Goal: Transaction & Acquisition: Book appointment/travel/reservation

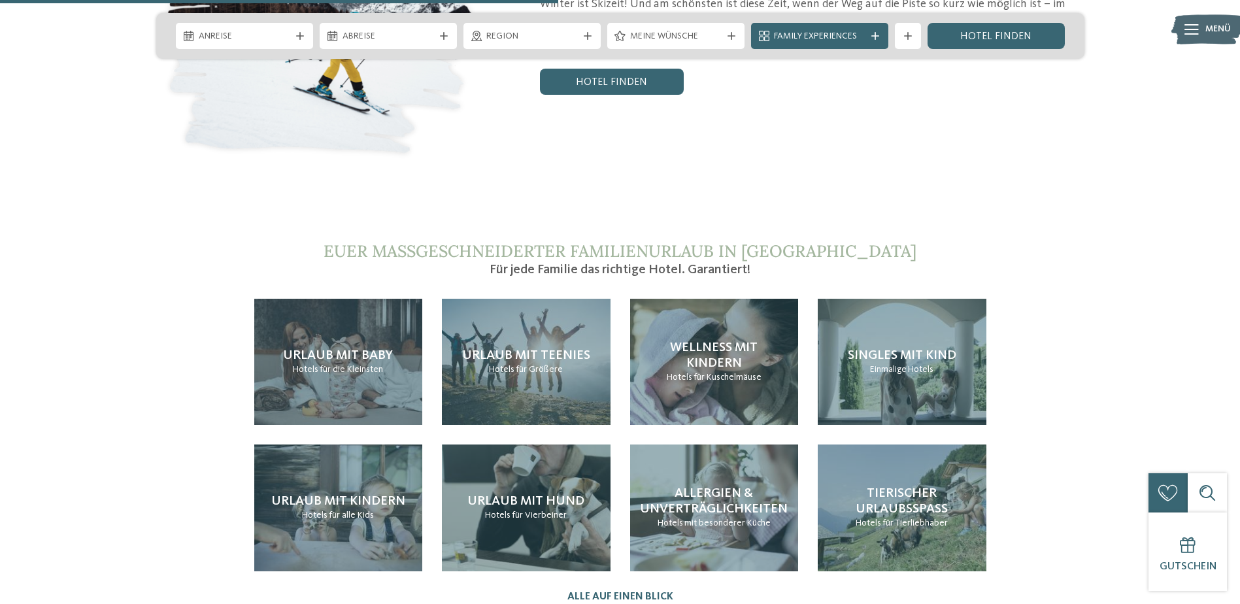
scroll to position [2766, 0]
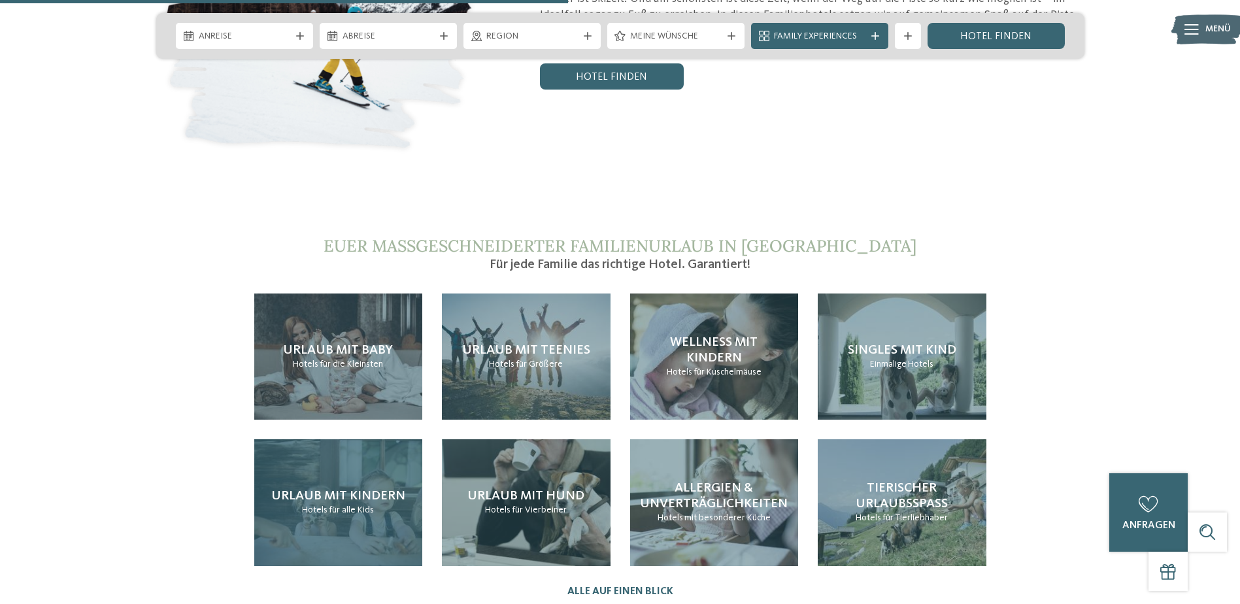
click at [341, 488] on h4 "Urlaub mit Kindern" at bounding box center [338, 496] width 134 height 16
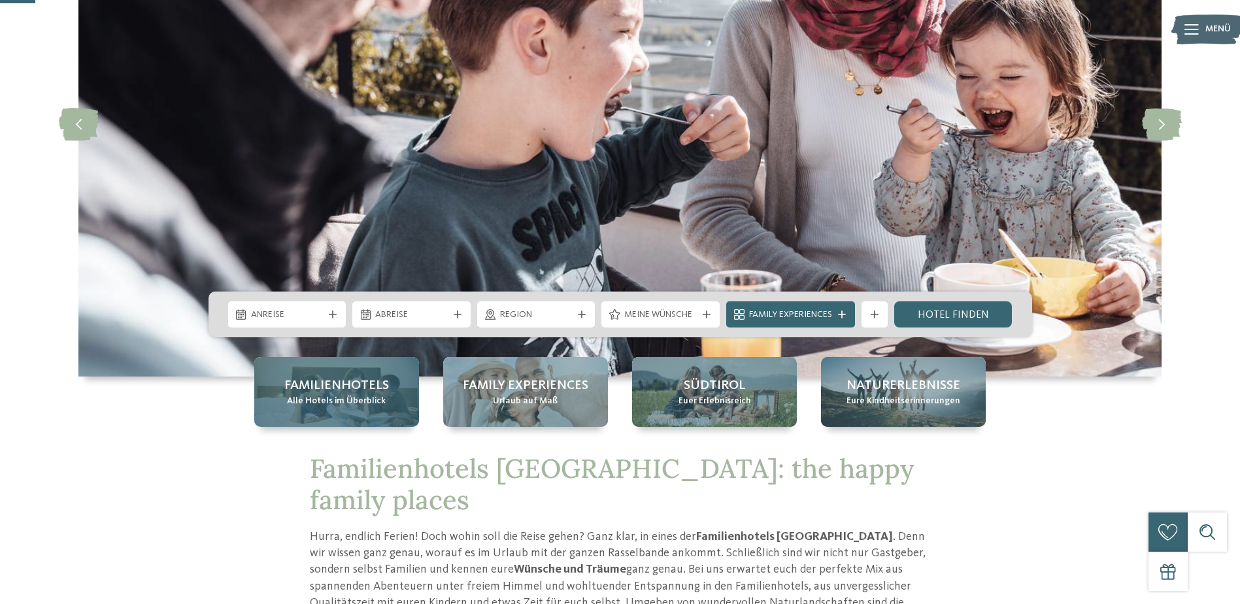
scroll to position [196, 0]
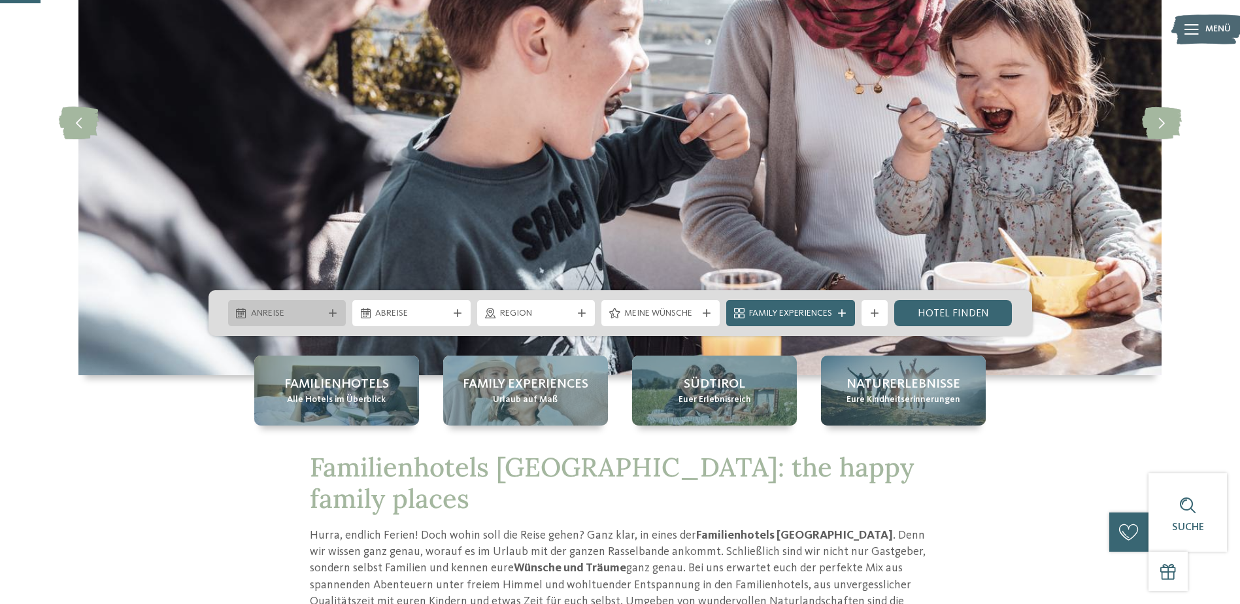
click at [333, 312] on icon at bounding box center [333, 313] width 8 height 8
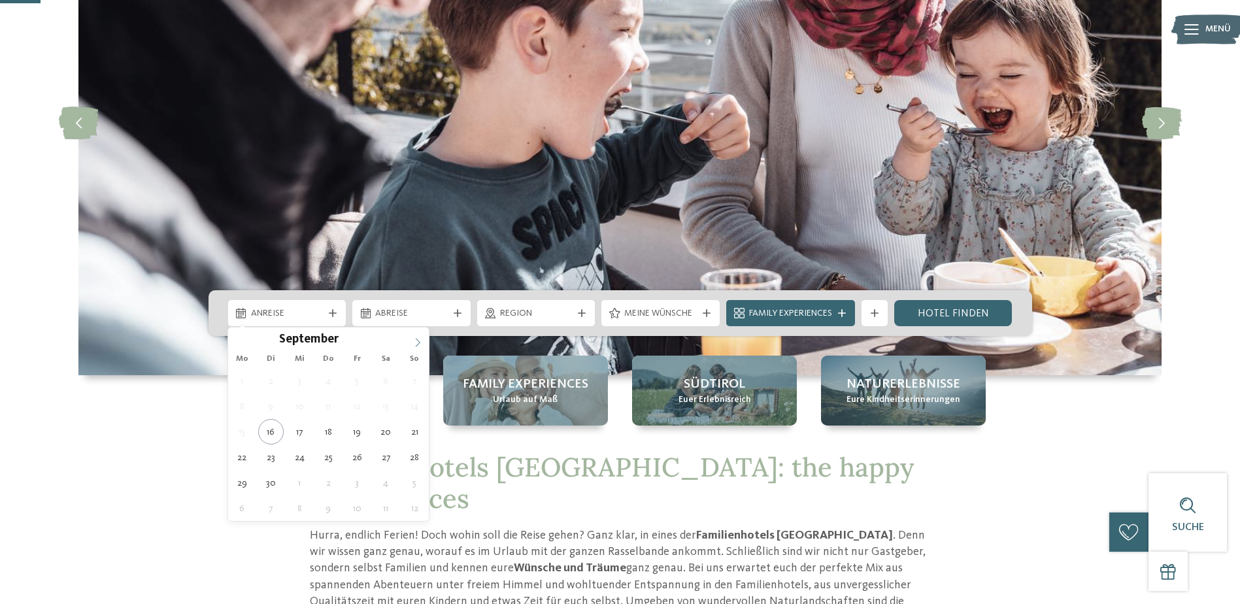
click at [422, 345] on icon at bounding box center [417, 342] width 9 height 9
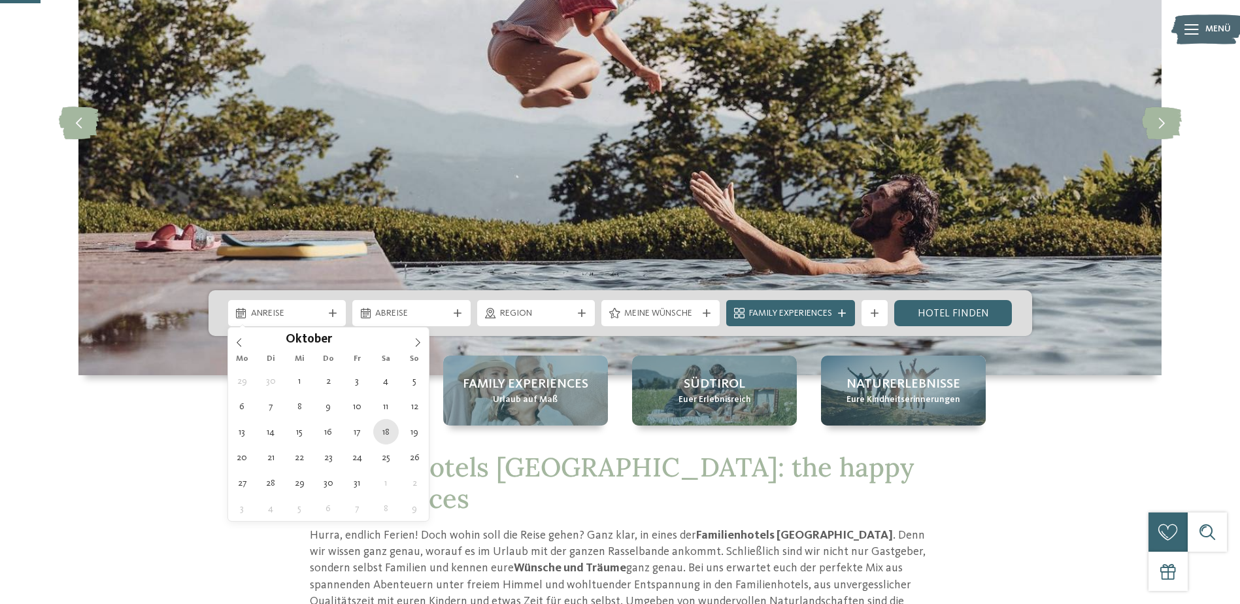
type div "18.10.2025"
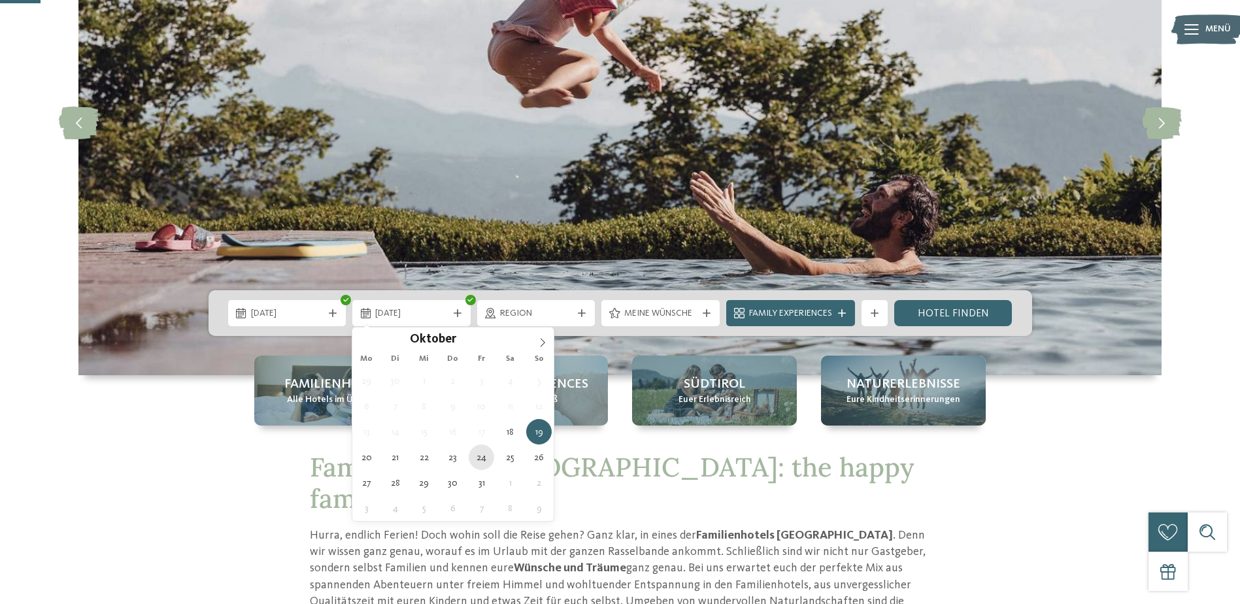
type div "24.10.2025"
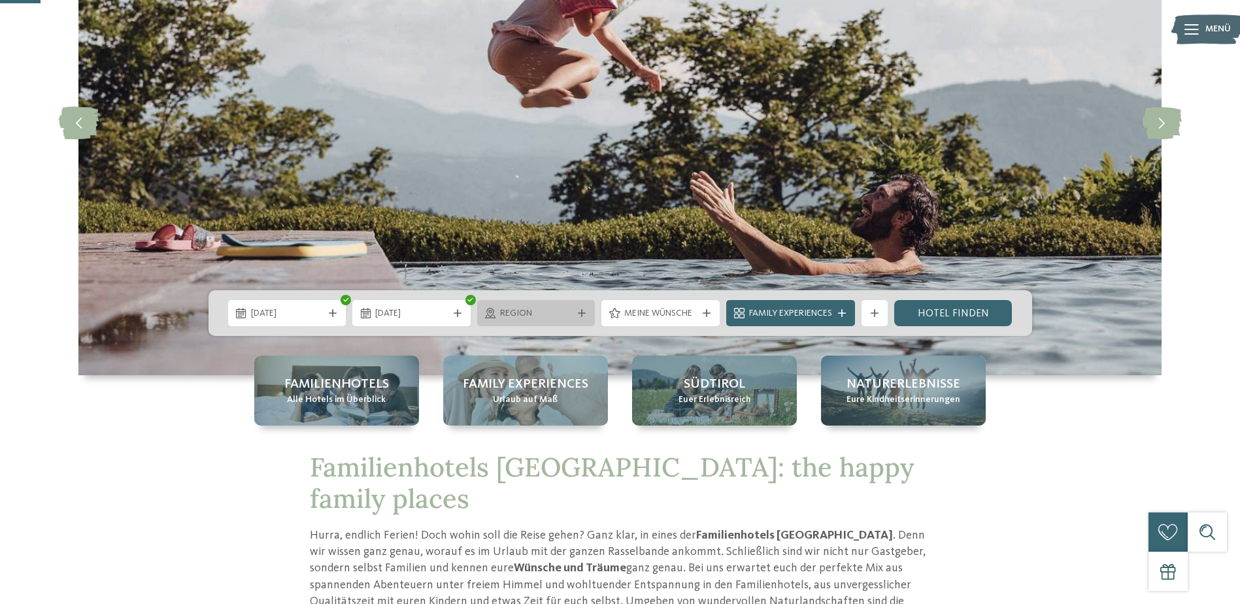
click at [572, 307] on div "Region" at bounding box center [536, 313] width 79 height 14
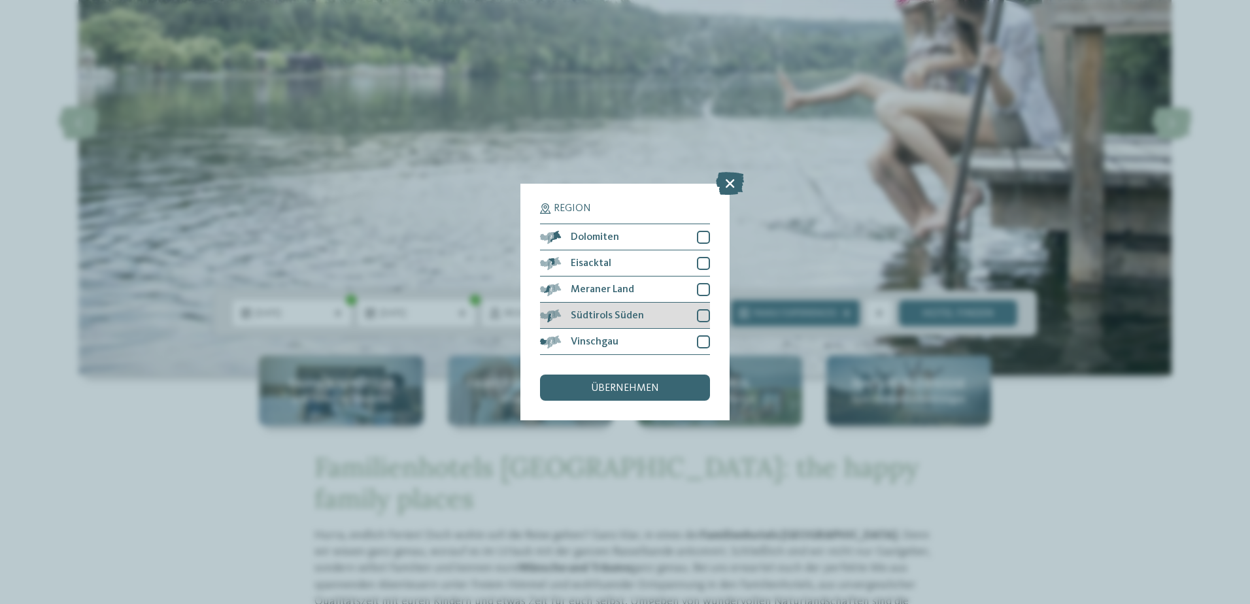
click at [701, 312] on div at bounding box center [703, 315] width 13 height 13
click at [709, 292] on div at bounding box center [703, 289] width 13 height 13
click at [675, 386] on div "übernehmen" at bounding box center [625, 388] width 170 height 26
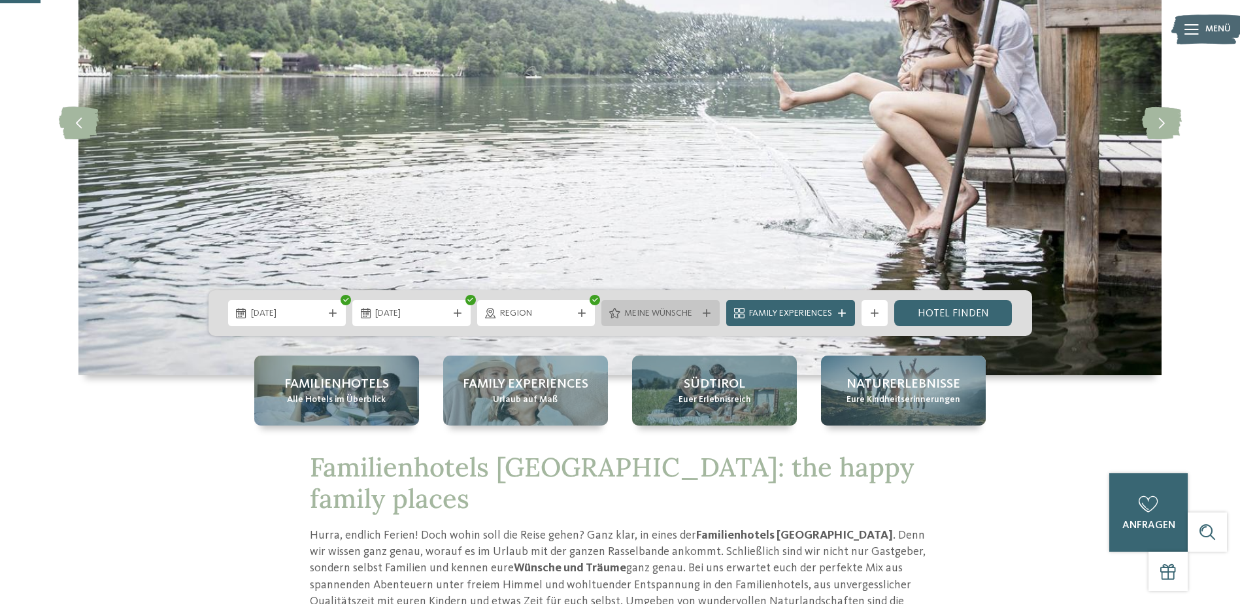
click at [704, 314] on icon at bounding box center [707, 313] width 8 height 8
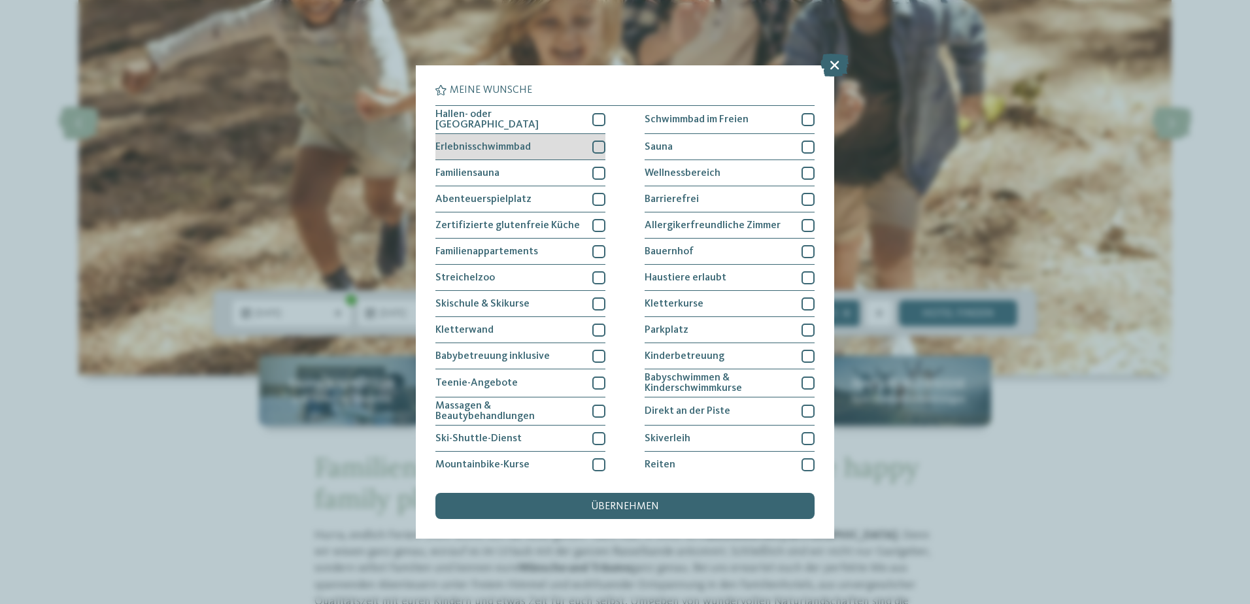
click at [587, 146] on div "Erlebnisschwimmbad" at bounding box center [520, 147] width 170 height 26
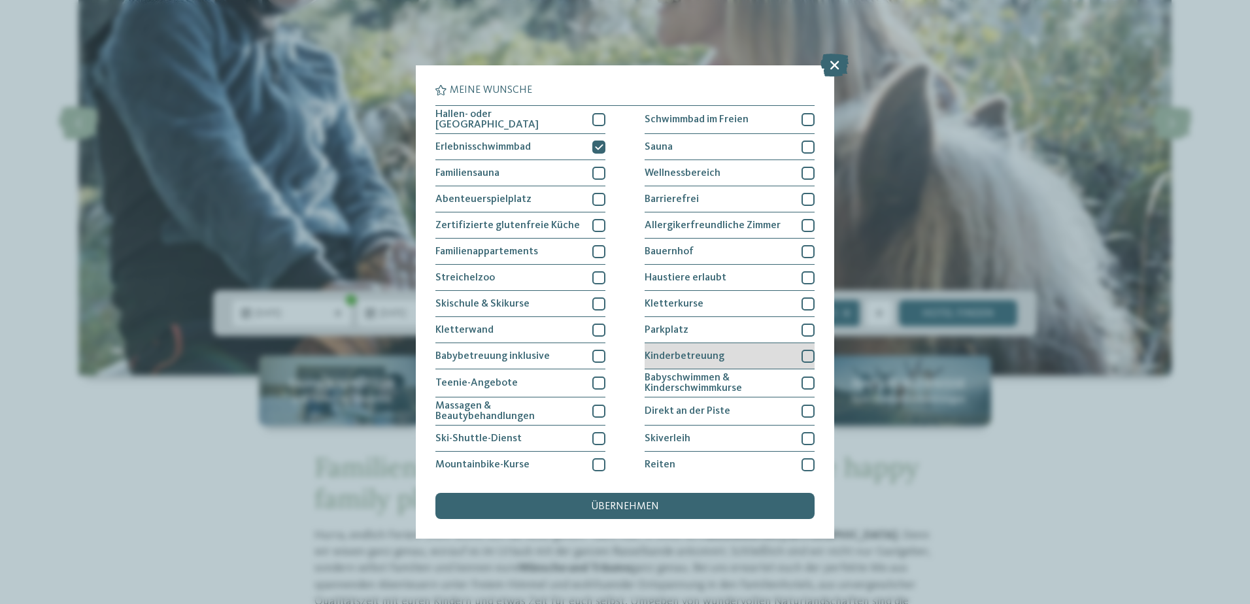
click at [801, 354] on div at bounding box center [807, 356] width 13 height 13
click at [642, 511] on span "übernehmen" at bounding box center [625, 506] width 68 height 10
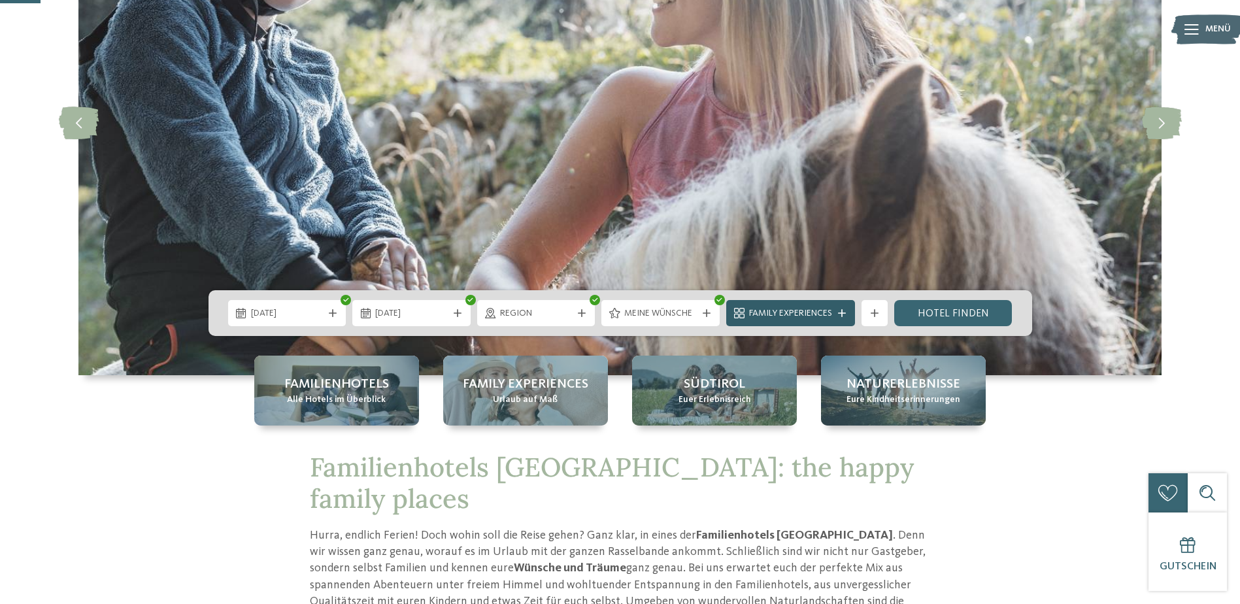
click at [827, 307] on span "Family Experiences" at bounding box center [790, 313] width 83 height 13
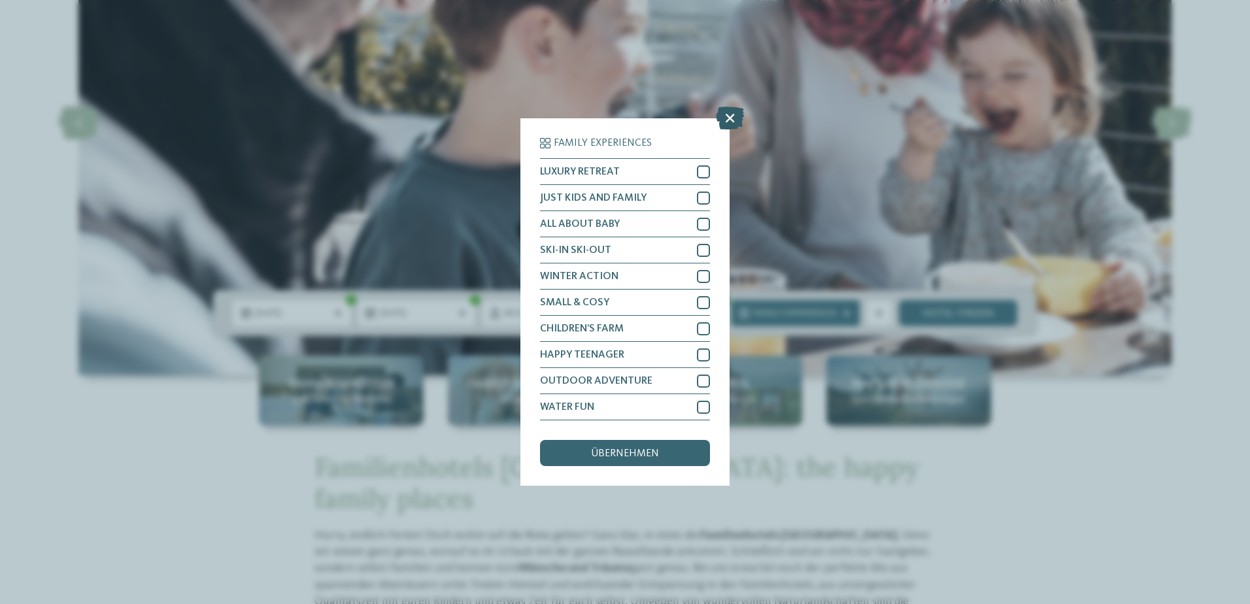
click at [724, 122] on icon at bounding box center [730, 118] width 28 height 23
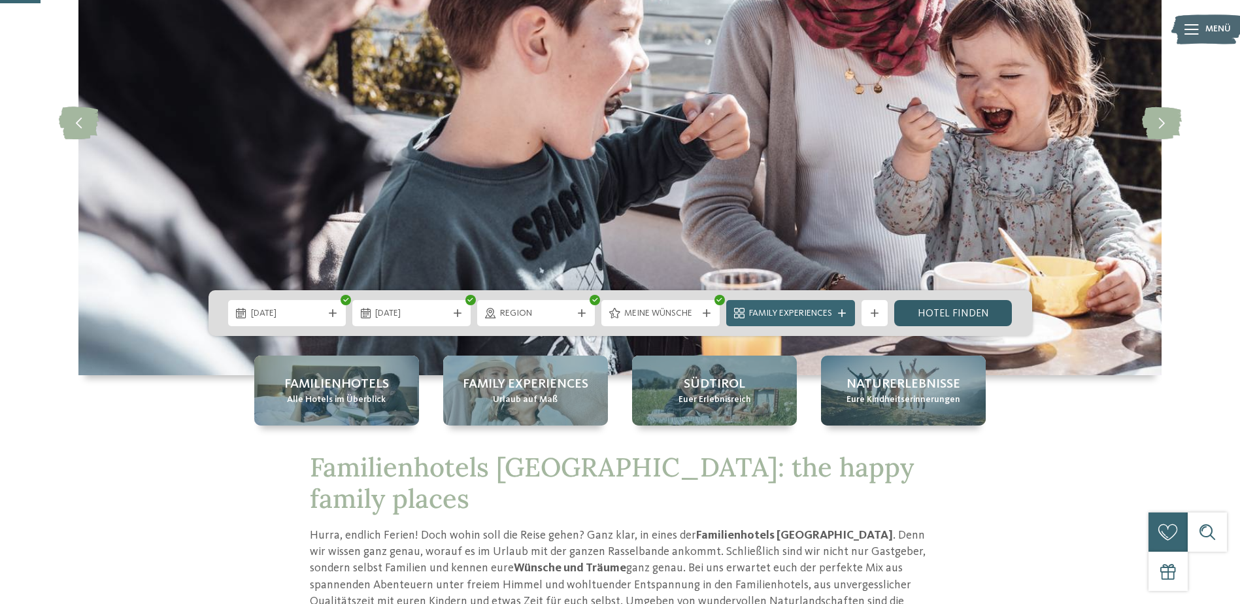
click at [954, 320] on link "Hotel finden" at bounding box center [953, 313] width 118 height 26
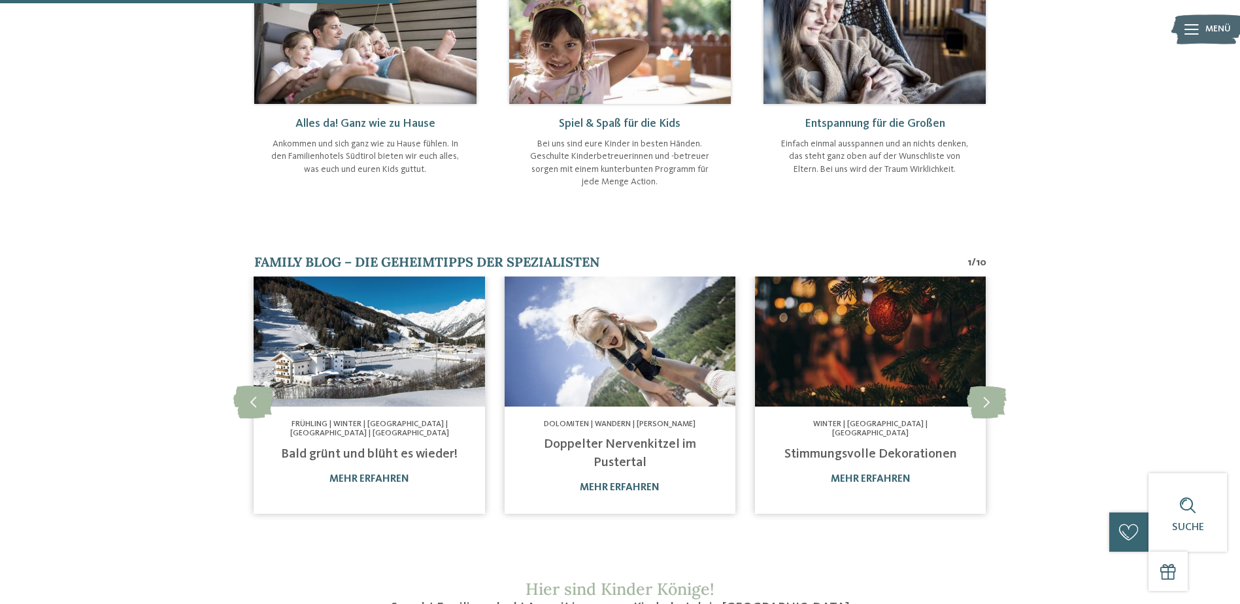
scroll to position [681, 0]
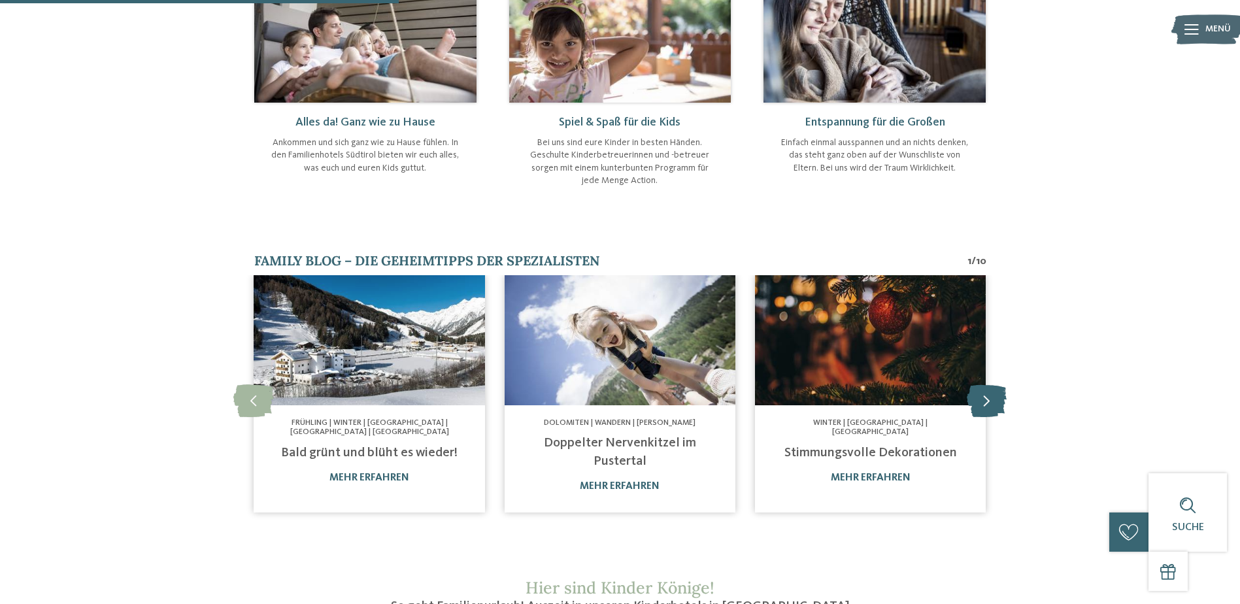
click at [993, 384] on icon at bounding box center [987, 400] width 40 height 33
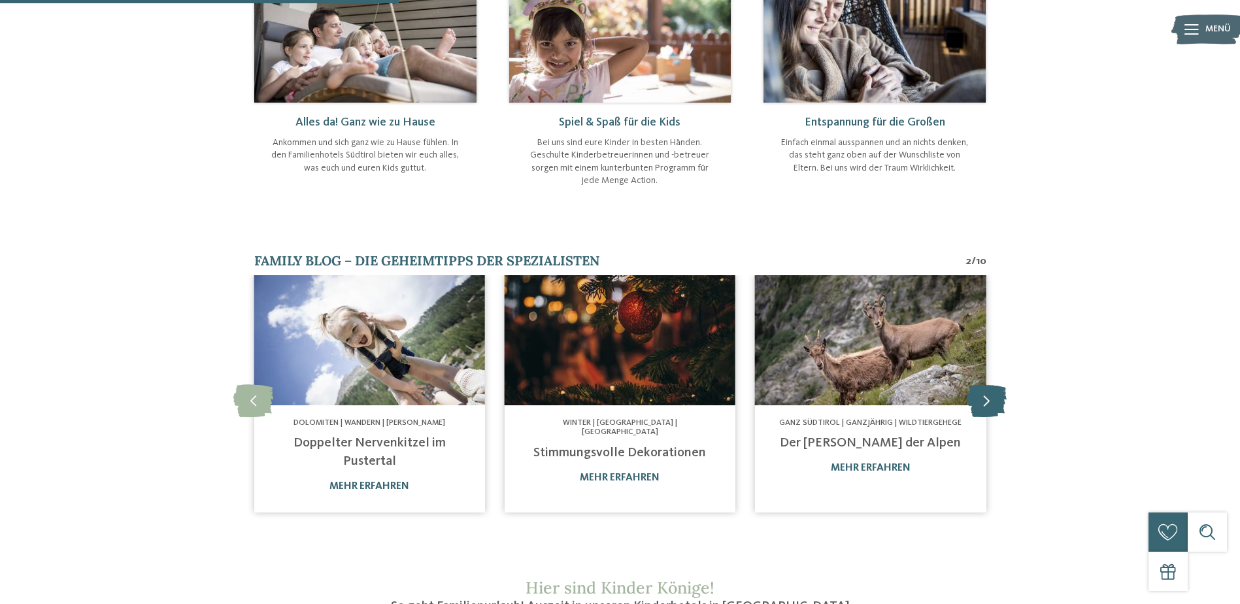
click at [993, 384] on icon at bounding box center [987, 400] width 40 height 33
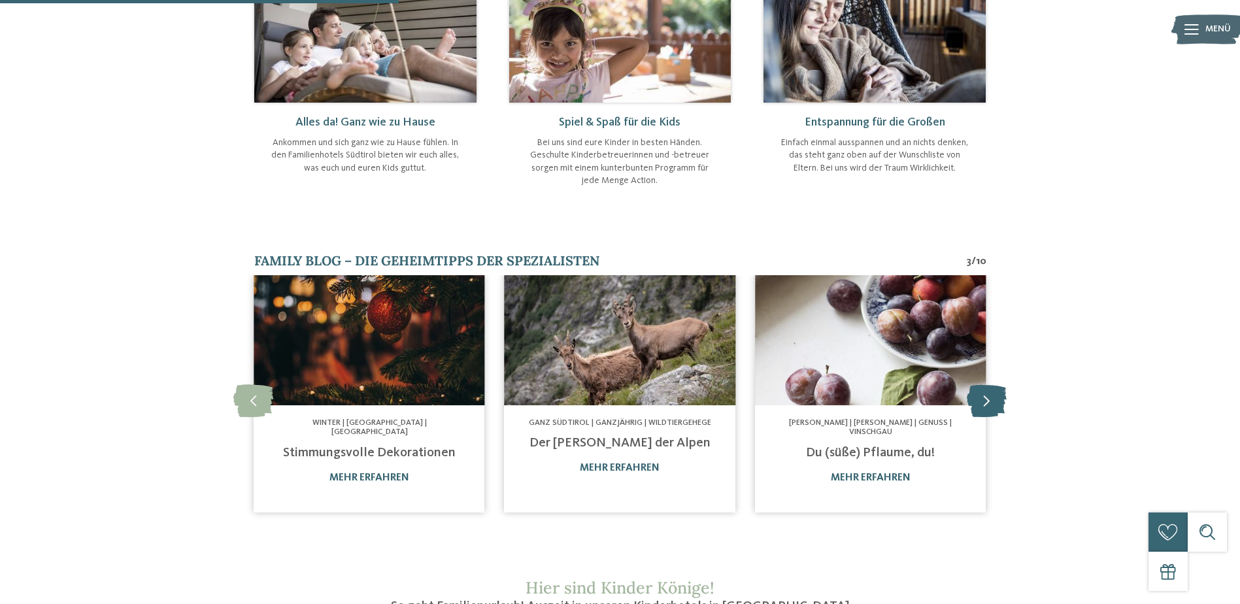
click at [993, 384] on icon at bounding box center [987, 400] width 40 height 33
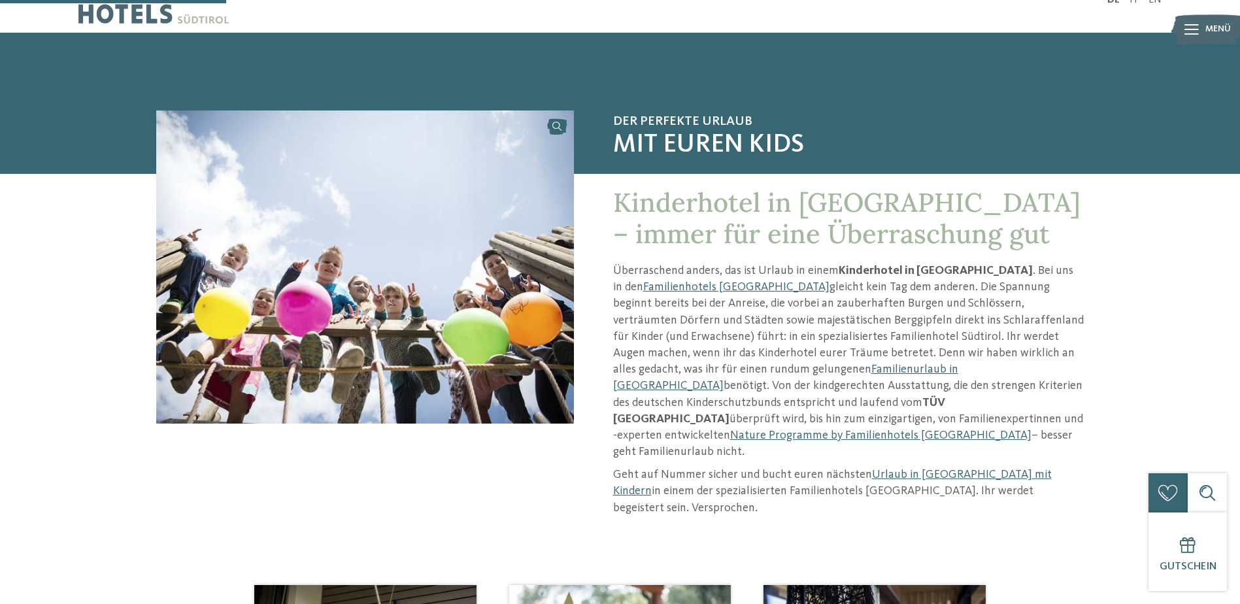
scroll to position [0, 0]
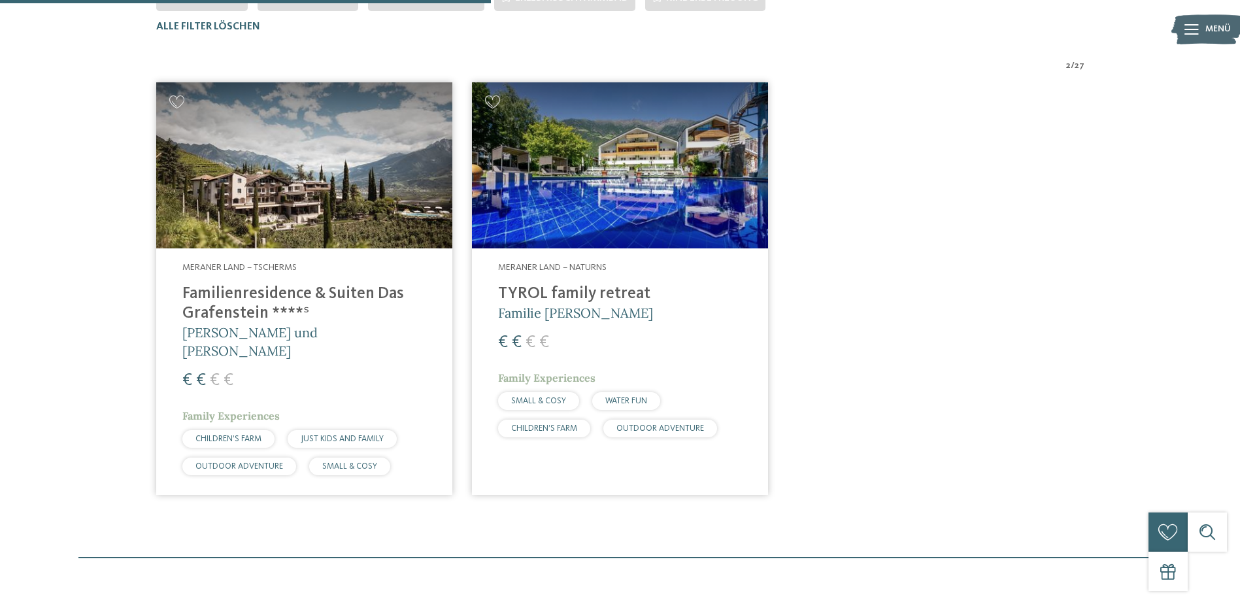
scroll to position [429, 0]
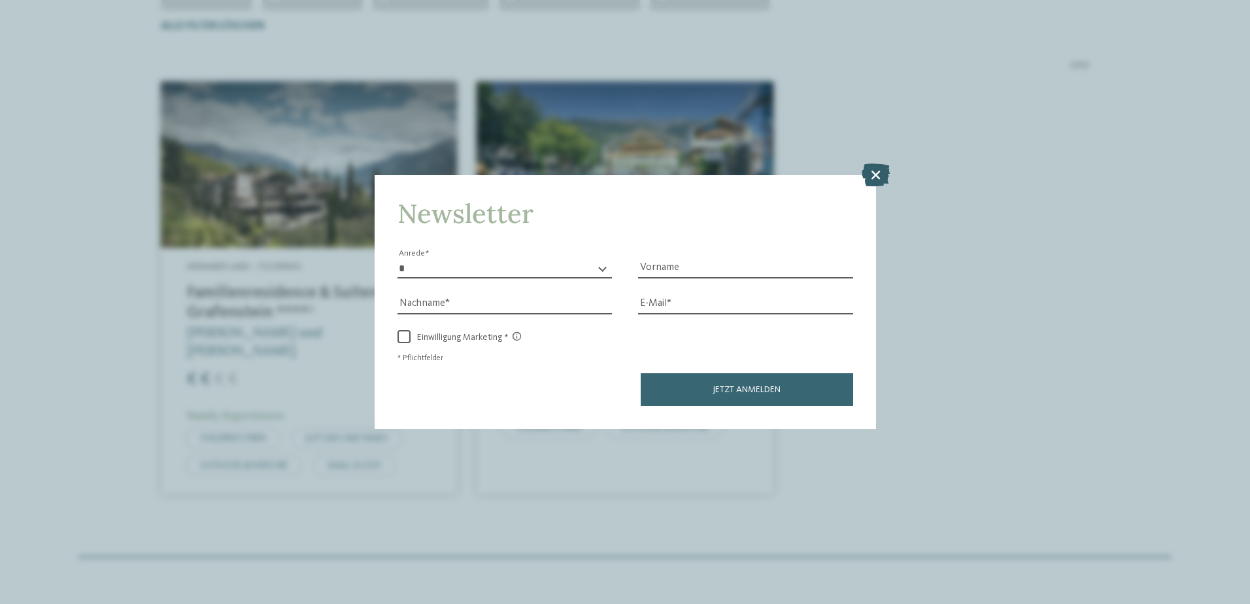
click at [884, 179] on icon at bounding box center [876, 174] width 28 height 23
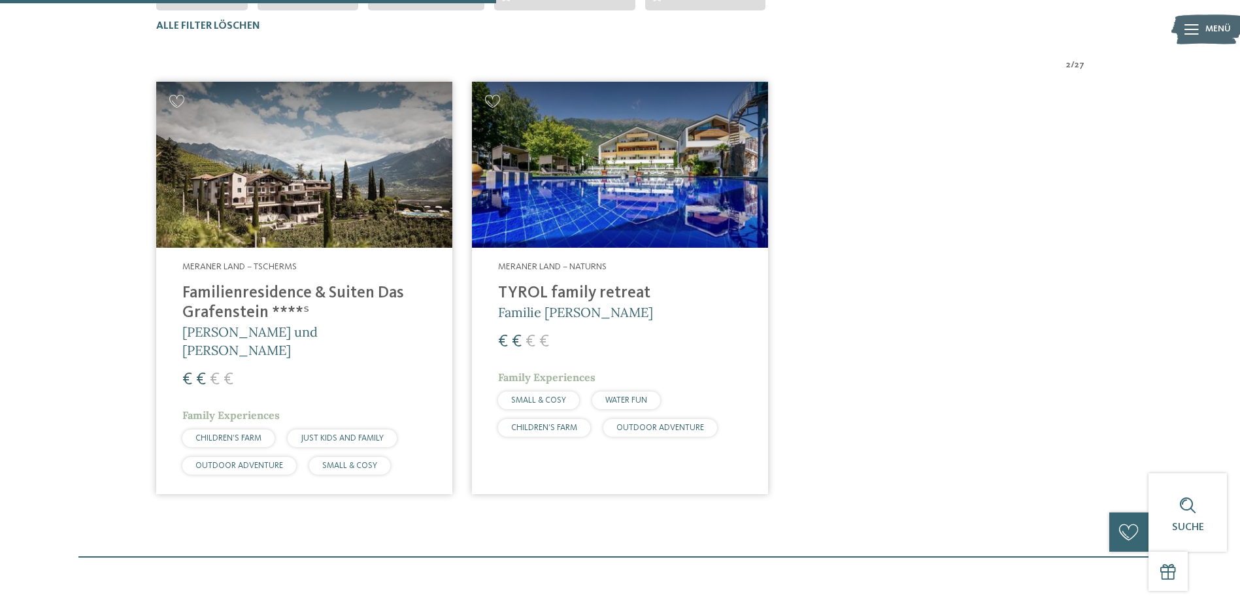
click at [353, 175] on img at bounding box center [304, 165] width 296 height 167
click at [730, 197] on img at bounding box center [620, 165] width 296 height 167
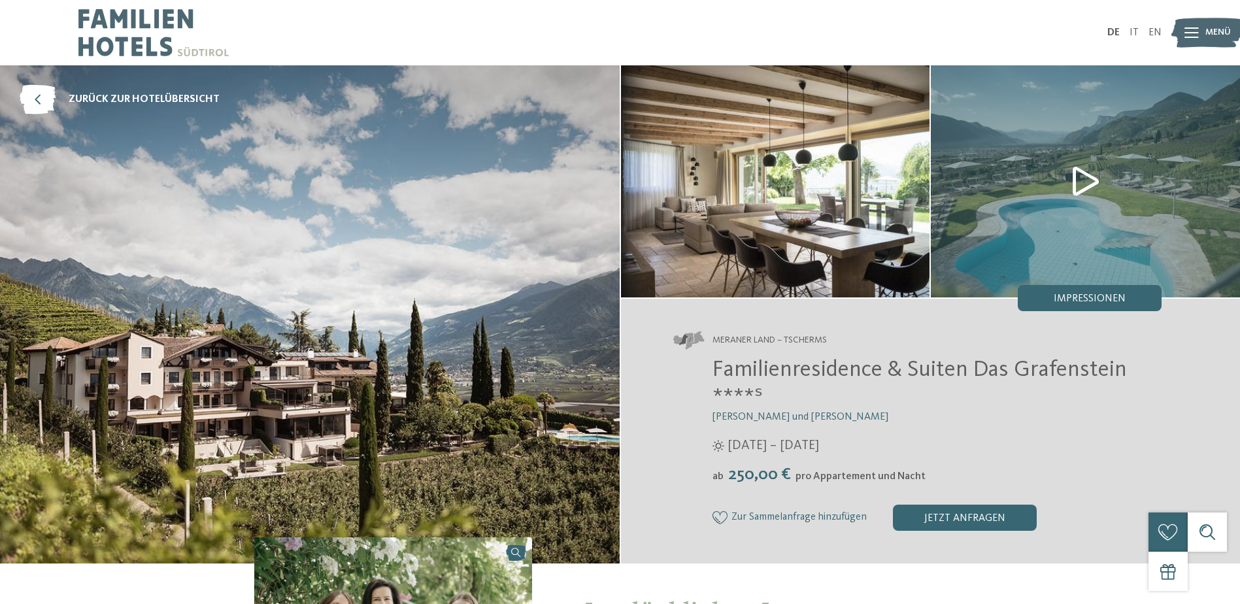
click at [866, 200] on img at bounding box center [775, 181] width 309 height 232
click at [739, 213] on img at bounding box center [775, 181] width 309 height 232
click at [1069, 180] on img at bounding box center [1085, 181] width 309 height 232
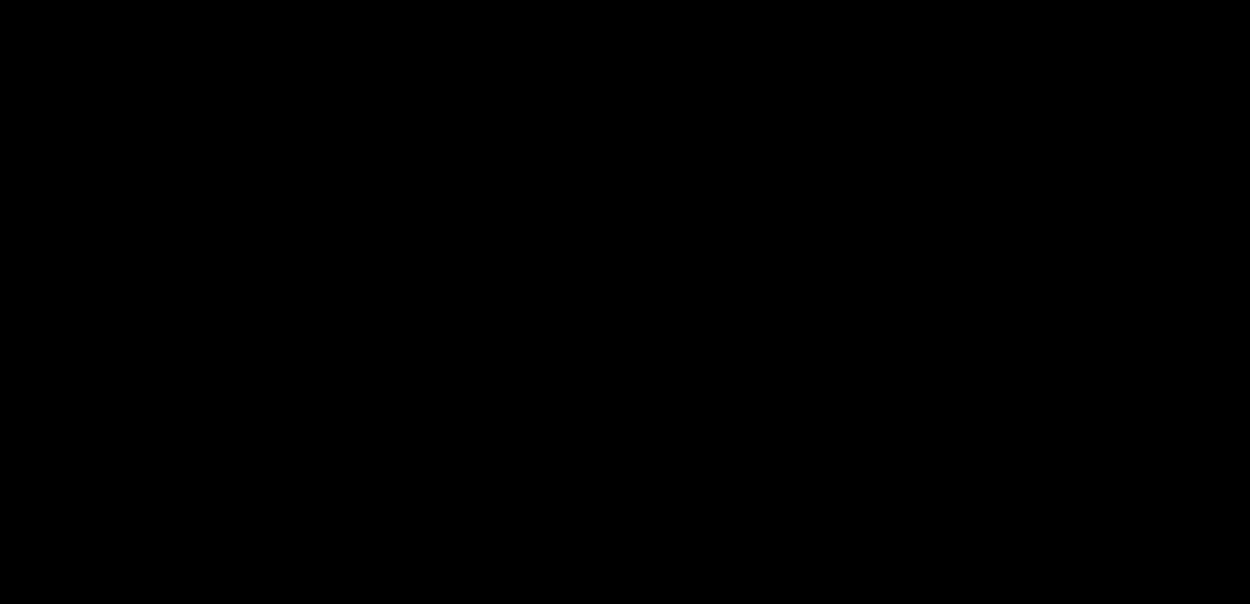
click at [1235, 16] on span at bounding box center [1233, 8] width 33 height 31
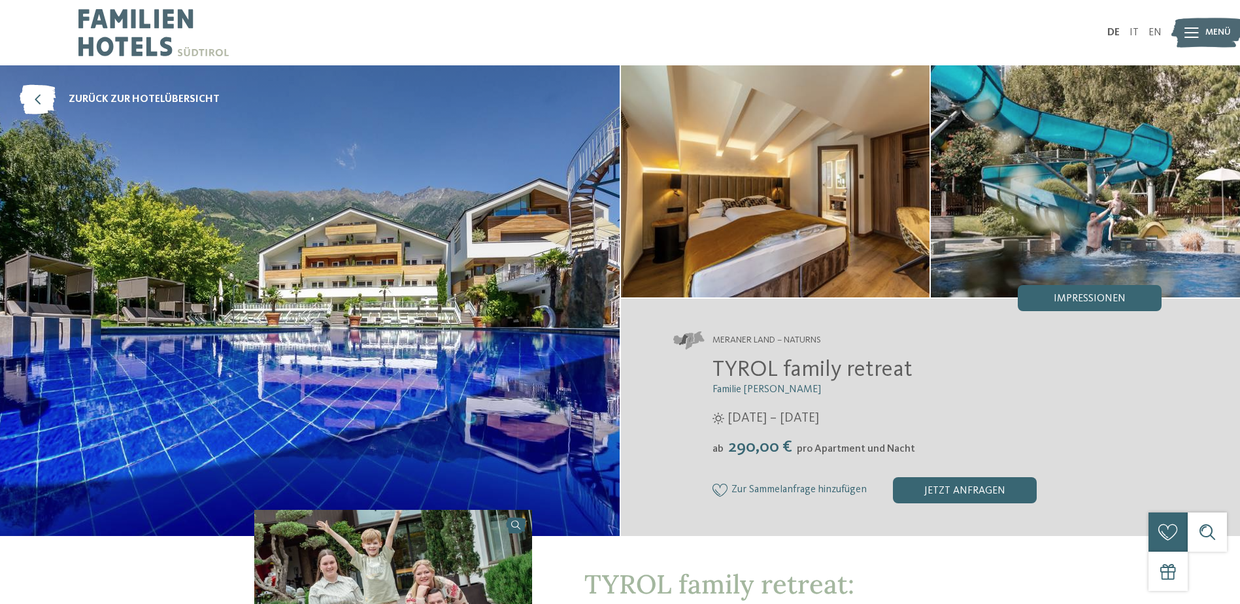
click at [363, 223] on img at bounding box center [310, 300] width 620 height 471
click at [884, 212] on img at bounding box center [775, 181] width 309 height 232
click at [1035, 207] on img at bounding box center [1085, 181] width 309 height 232
click at [1085, 295] on span "Impressionen" at bounding box center [1090, 299] width 72 height 10
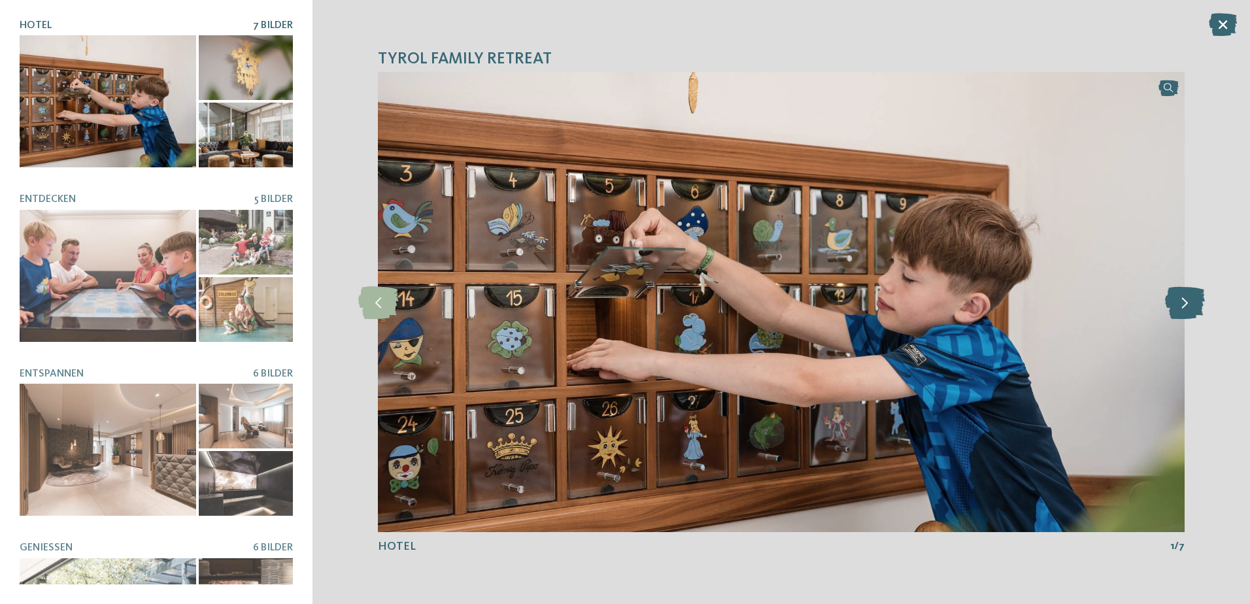
click at [1175, 299] on icon at bounding box center [1185, 302] width 40 height 33
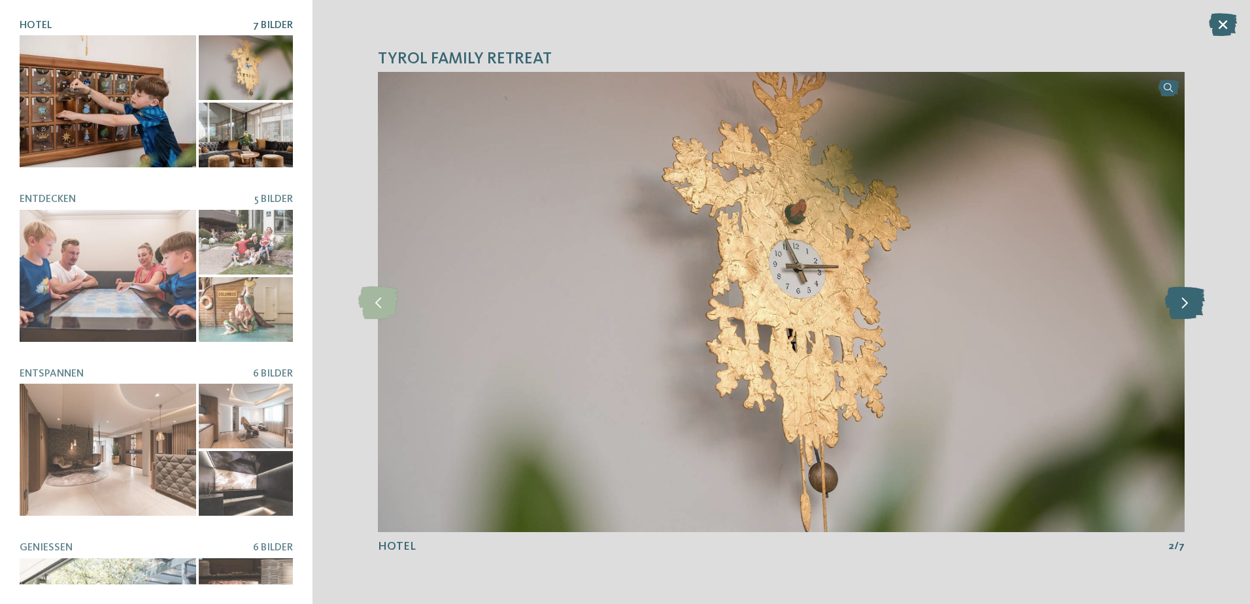
click at [1175, 299] on icon at bounding box center [1185, 302] width 40 height 33
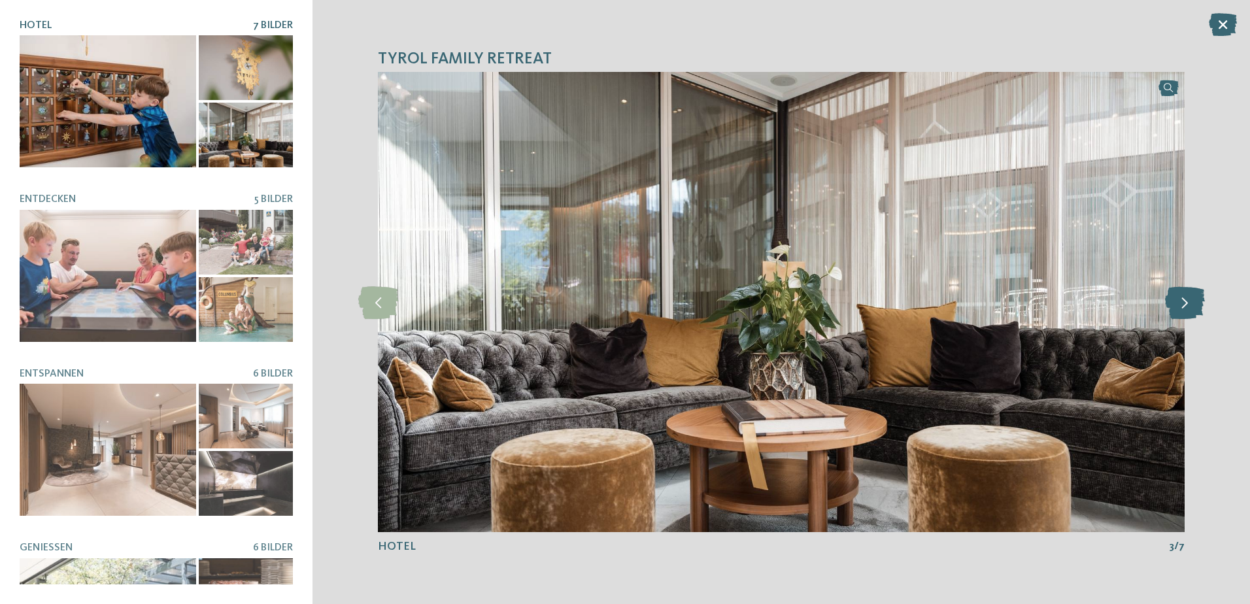
click at [1175, 299] on icon at bounding box center [1185, 302] width 40 height 33
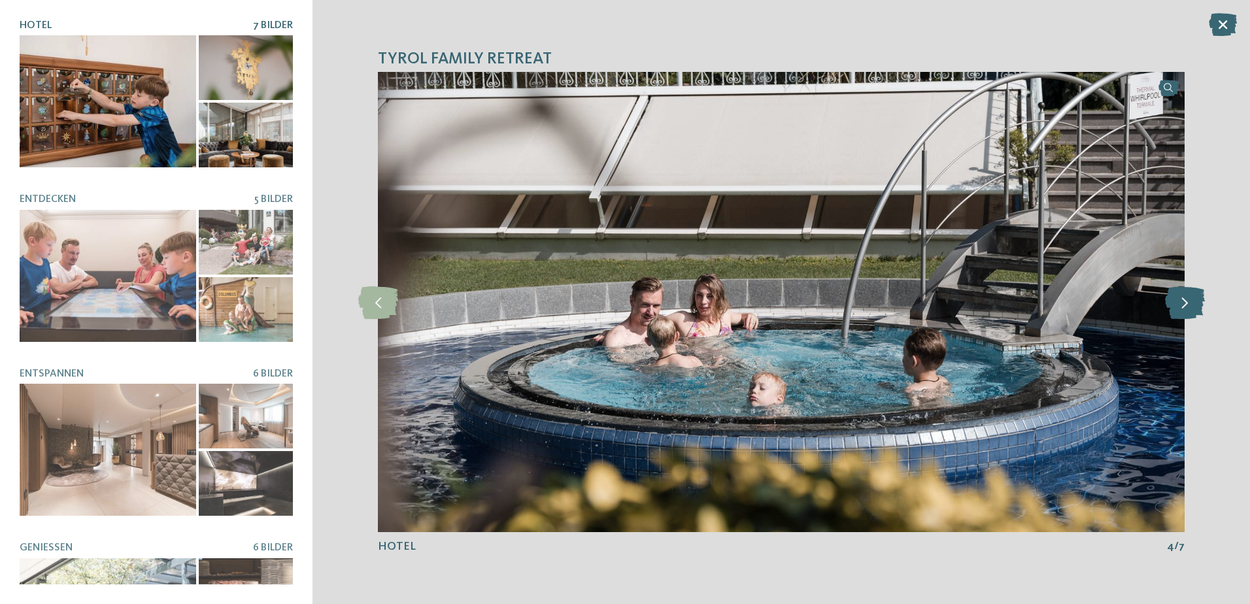
click at [1175, 299] on icon at bounding box center [1185, 302] width 40 height 33
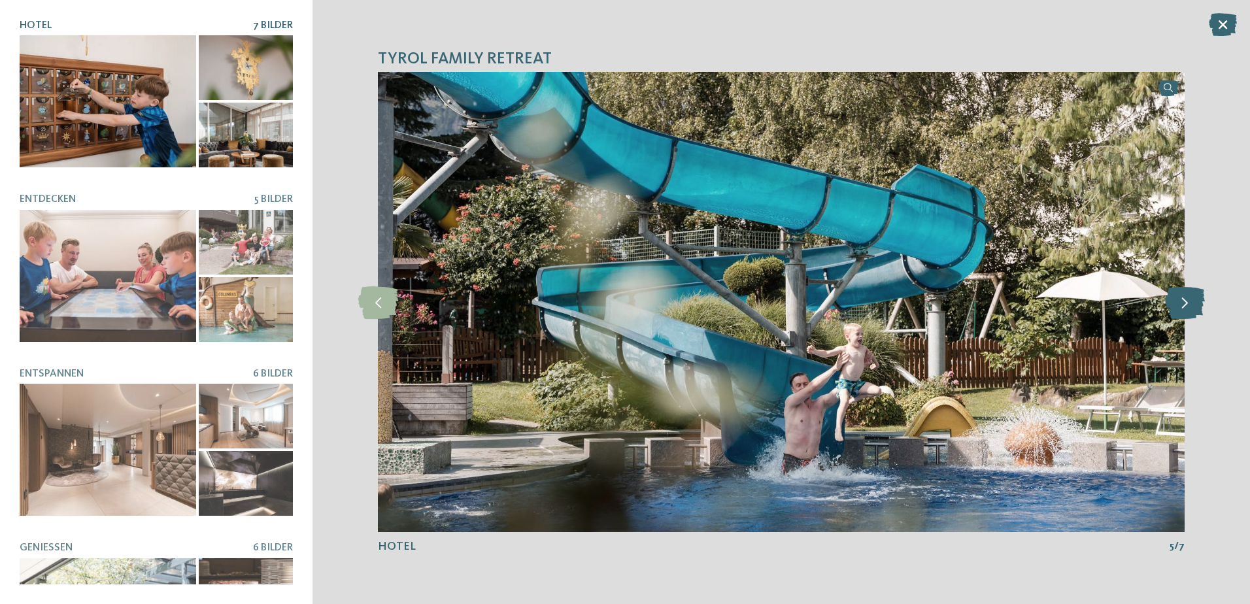
click at [1175, 299] on icon at bounding box center [1185, 302] width 40 height 33
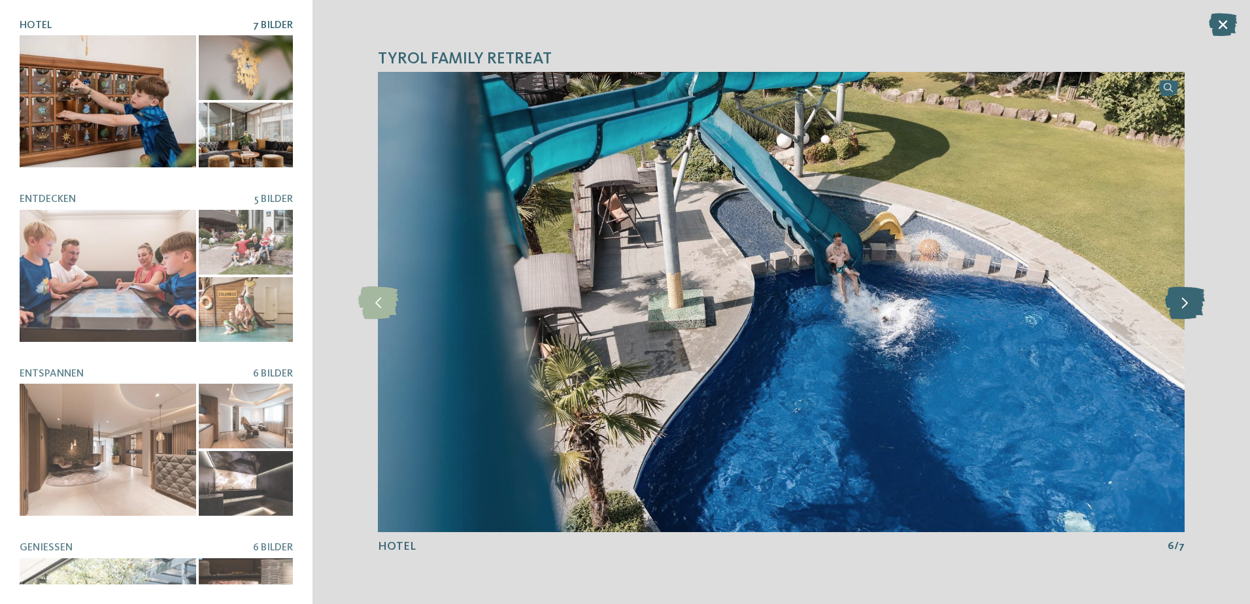
click at [1175, 299] on icon at bounding box center [1185, 302] width 40 height 33
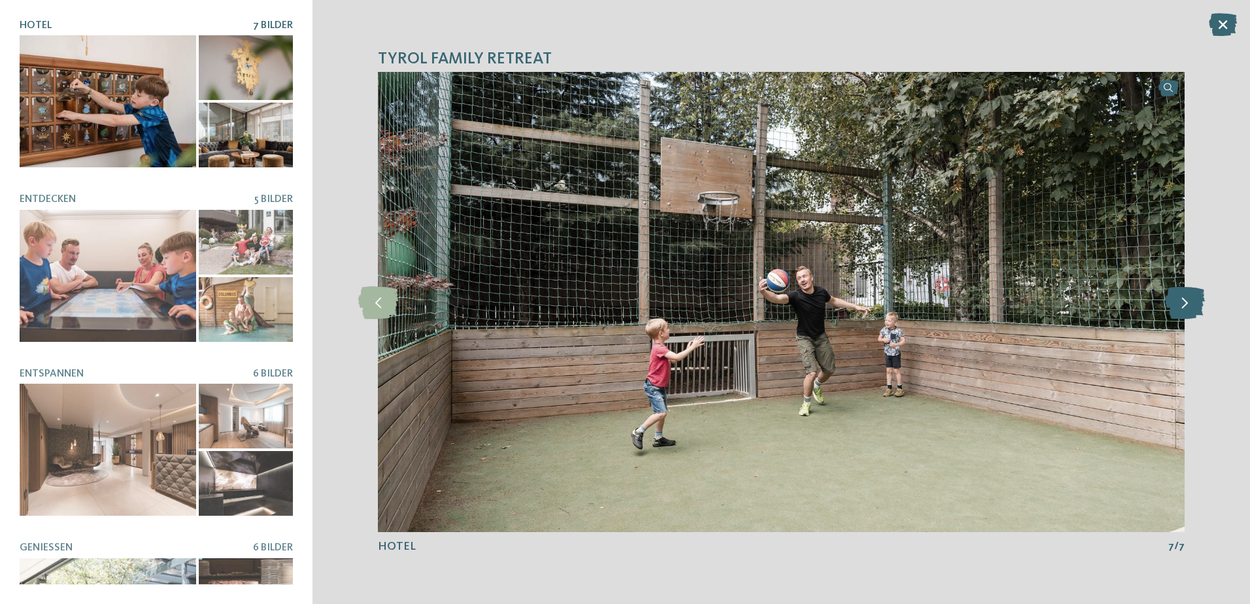
click at [1175, 299] on icon at bounding box center [1185, 302] width 40 height 33
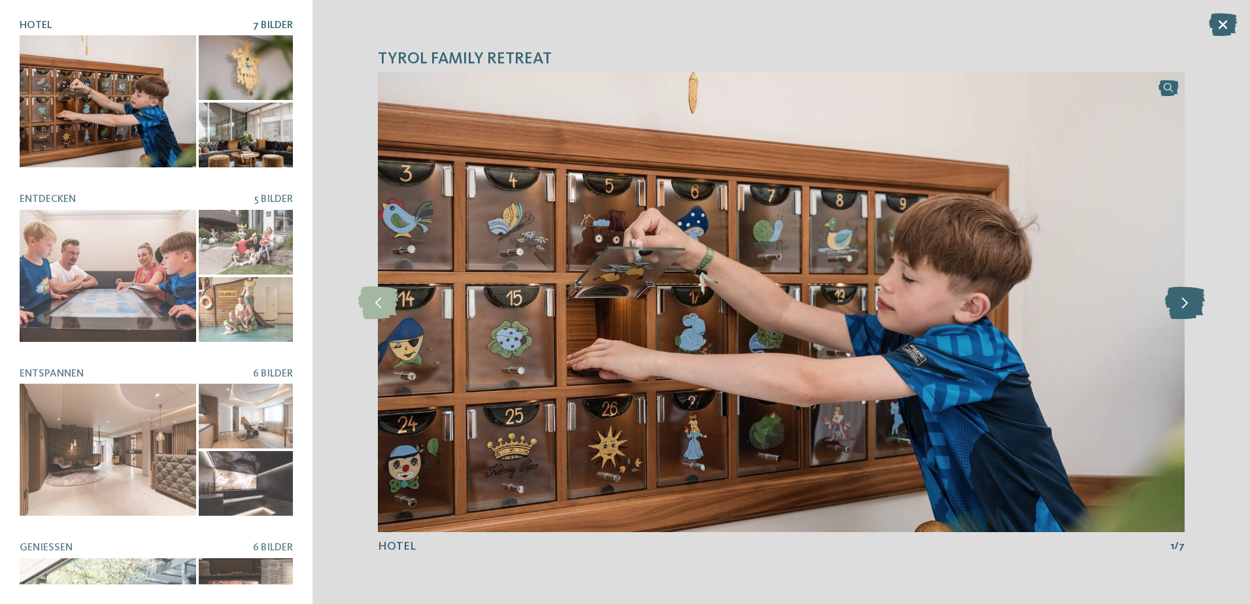
click at [1175, 299] on icon at bounding box center [1185, 302] width 40 height 33
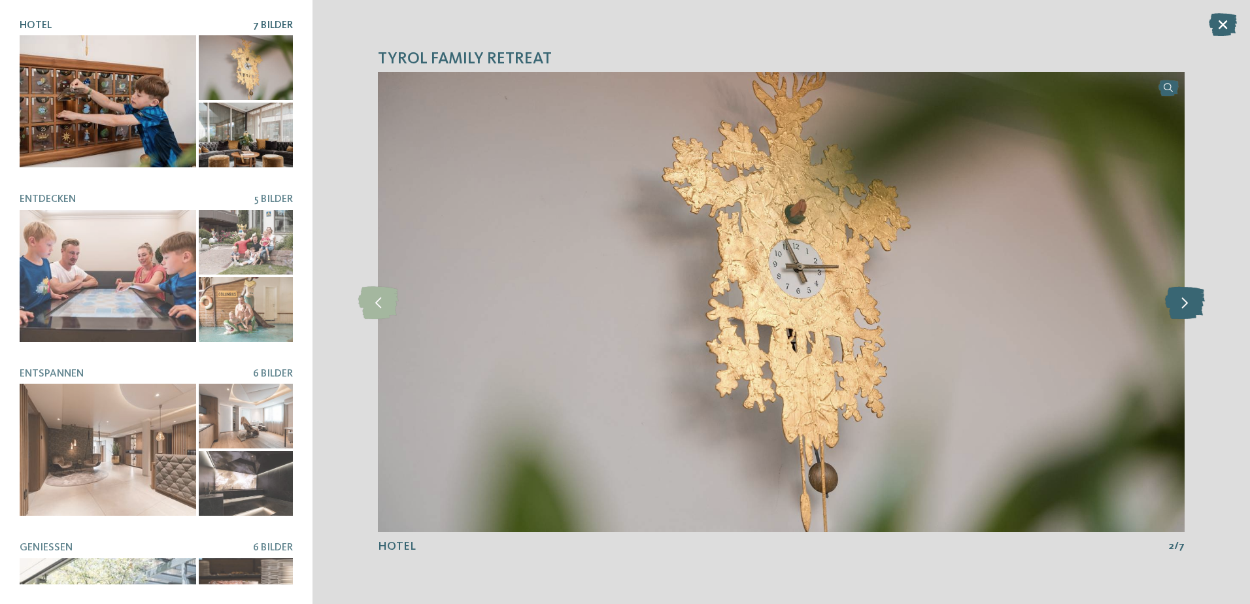
click at [1175, 299] on icon at bounding box center [1185, 302] width 40 height 33
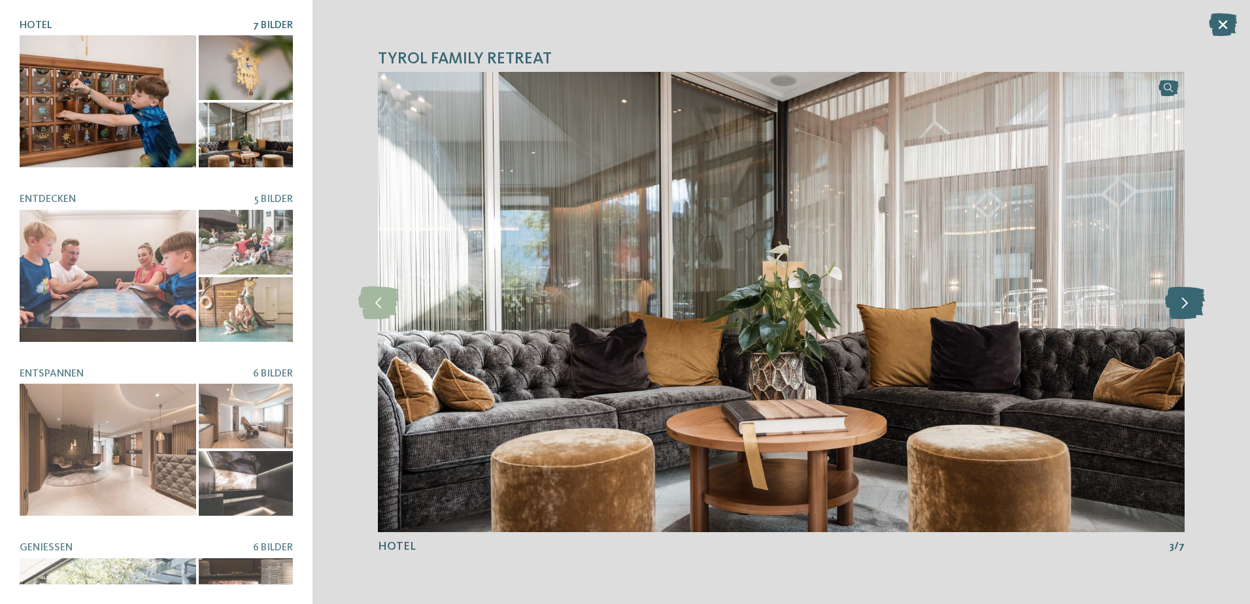
click at [1175, 299] on icon at bounding box center [1185, 302] width 40 height 33
